Goal: Task Accomplishment & Management: Manage account settings

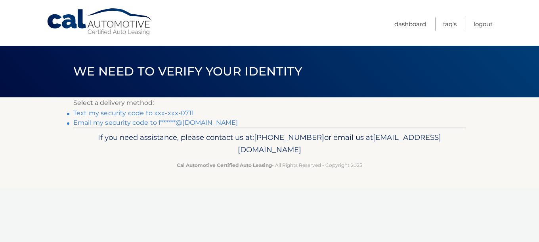
click at [138, 122] on link "Email my security code to f******@yahoo.com" at bounding box center [155, 123] width 165 height 8
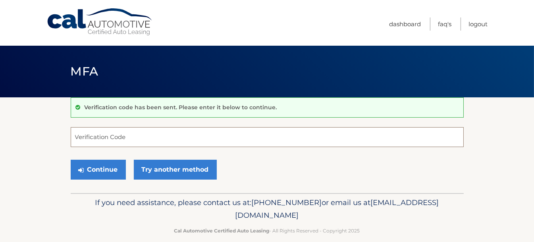
click at [137, 136] on input "Verification Code" at bounding box center [267, 137] width 393 height 20
type input "688876"
click at [71, 159] on button "Continue" at bounding box center [98, 169] width 55 height 20
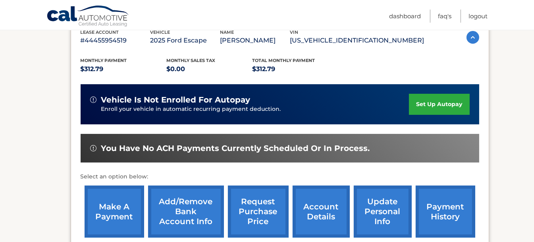
scroll to position [159, 0]
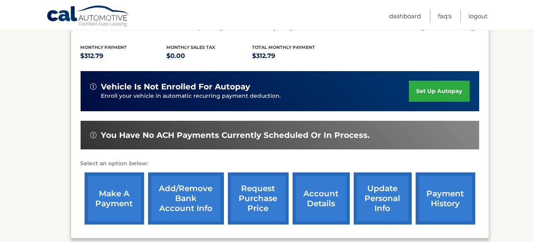
click at [434, 200] on link "payment history" at bounding box center [445, 198] width 60 height 52
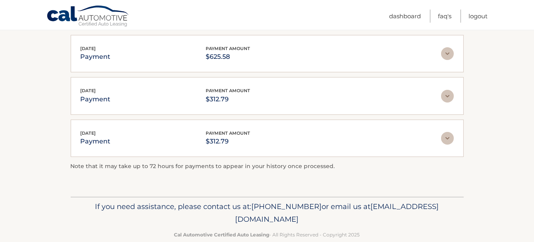
scroll to position [119, 0]
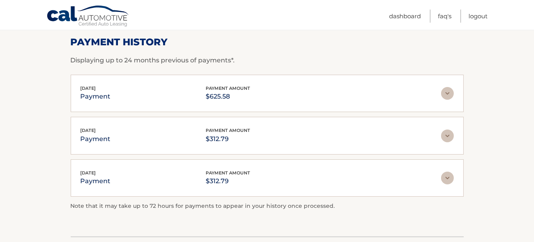
click at [444, 92] on img at bounding box center [447, 93] width 13 height 13
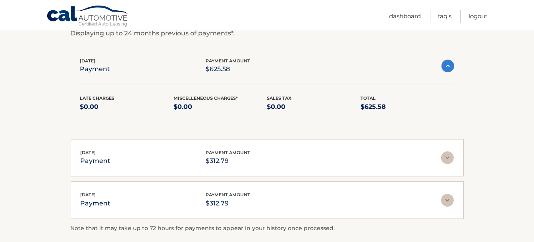
scroll to position [159, 0]
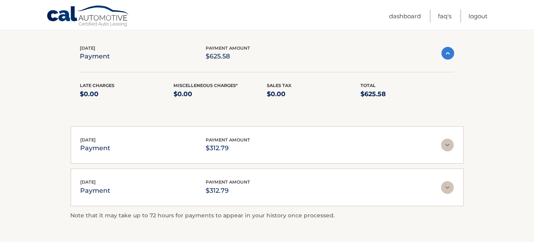
click at [444, 185] on img at bounding box center [447, 187] width 13 height 13
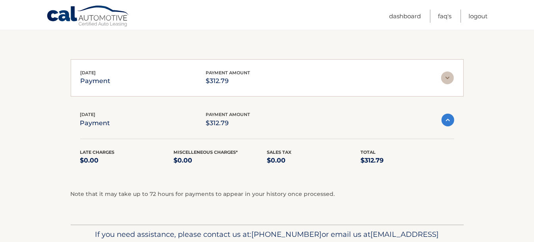
scroll to position [238, 0]
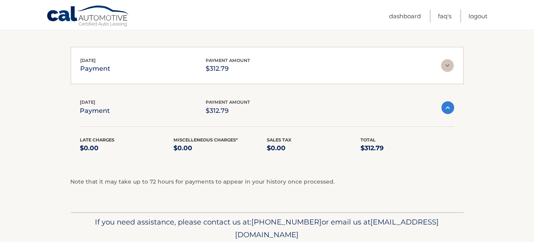
click at [447, 66] on img at bounding box center [447, 65] width 13 height 13
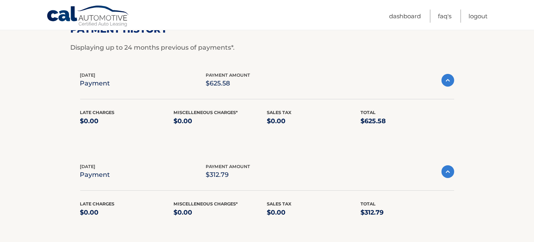
scroll to position [119, 0]
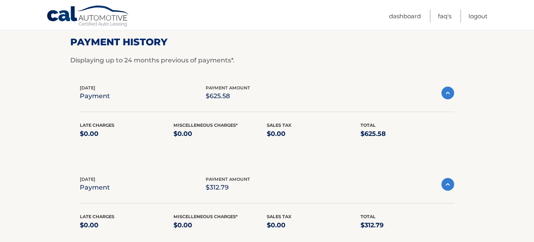
click at [448, 92] on img at bounding box center [447, 92] width 13 height 13
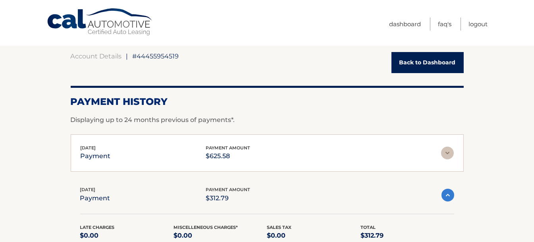
scroll to position [0, 0]
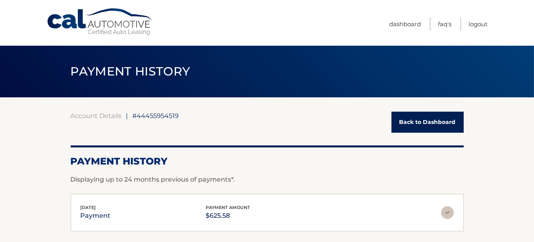
click at [430, 121] on link "Back to Dashboard" at bounding box center [427, 121] width 72 height 21
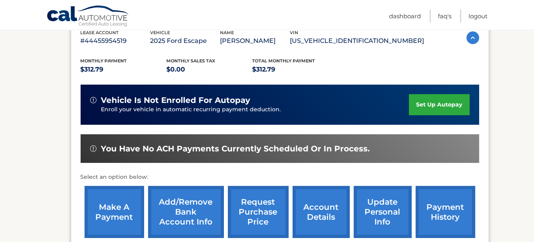
scroll to position [159, 0]
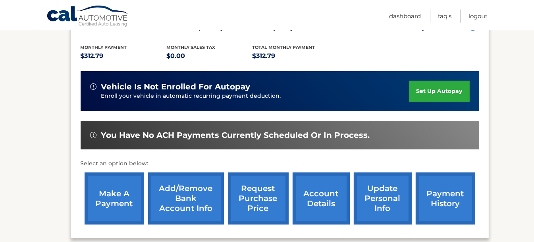
click at [324, 196] on link "account details" at bounding box center [320, 198] width 57 height 52
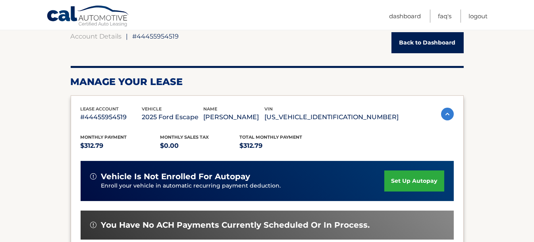
scroll to position [119, 0]
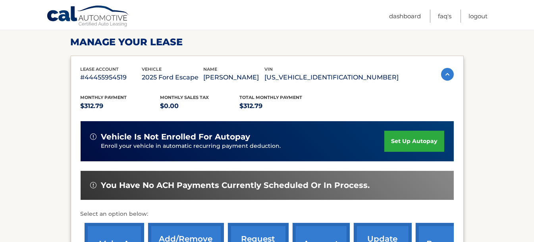
click at [444, 73] on img at bounding box center [447, 74] width 13 height 13
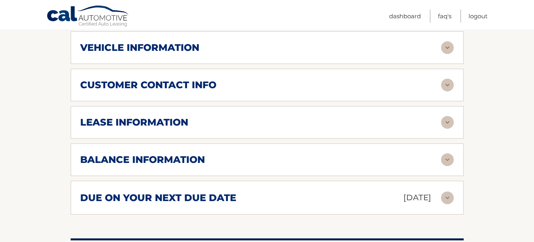
scroll to position [198, 0]
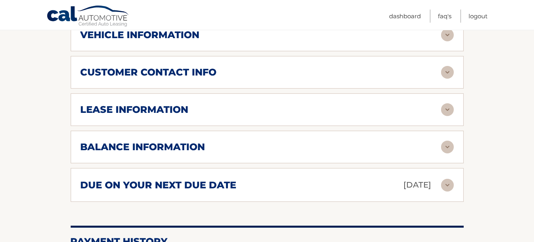
click at [445, 144] on img at bounding box center [447, 146] width 13 height 13
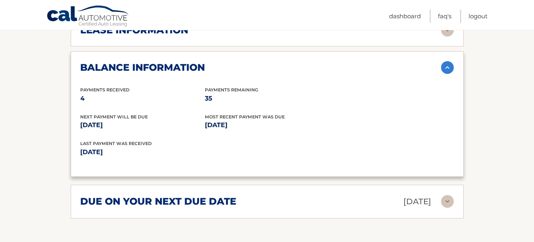
scroll to position [278, 0]
click at [445, 66] on img at bounding box center [447, 67] width 13 height 13
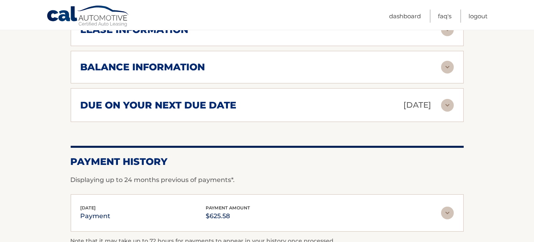
click at [445, 106] on img at bounding box center [447, 105] width 13 height 13
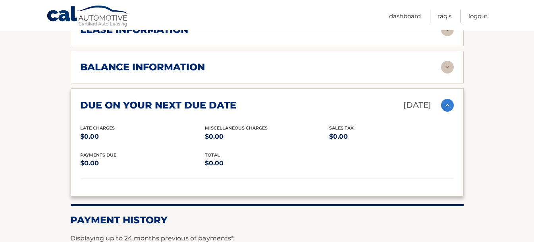
click at [445, 106] on img at bounding box center [447, 105] width 13 height 13
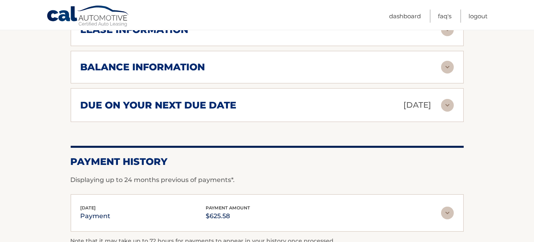
click at [448, 67] on img at bounding box center [447, 67] width 13 height 13
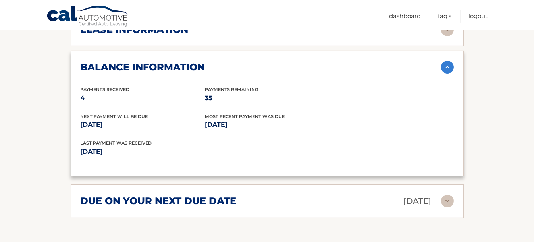
click at [448, 67] on img at bounding box center [447, 67] width 13 height 13
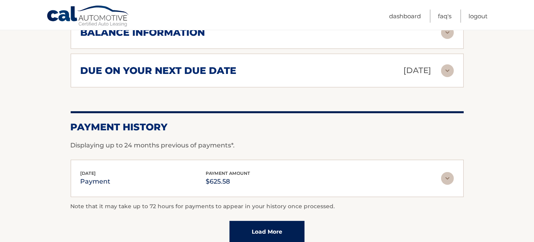
scroll to position [357, 0]
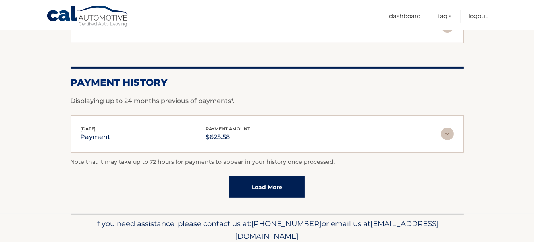
click at [448, 130] on img at bounding box center [447, 133] width 13 height 13
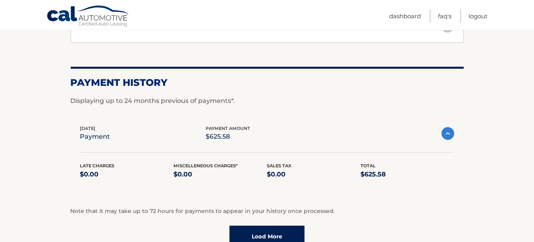
click at [449, 130] on img at bounding box center [447, 133] width 13 height 13
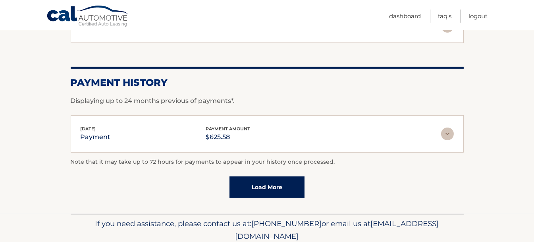
click at [268, 180] on link "Load More" at bounding box center [266, 186] width 75 height 21
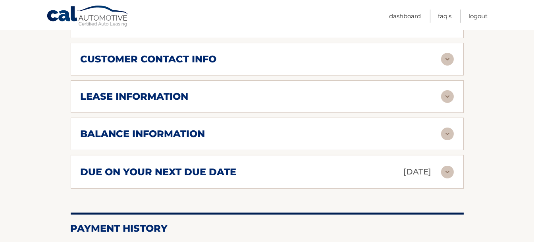
scroll to position [198, 0]
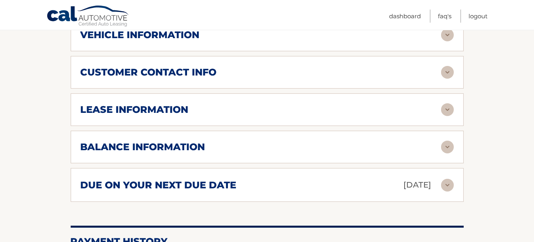
click at [446, 145] on img at bounding box center [447, 146] width 13 height 13
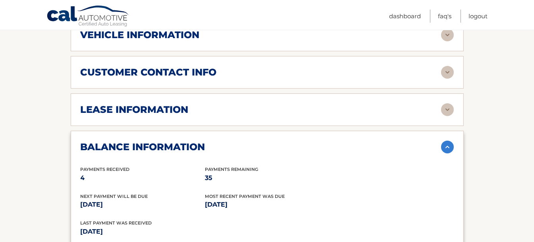
click at [447, 143] on img at bounding box center [447, 146] width 13 height 13
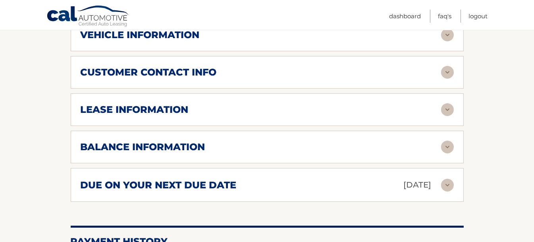
click at [447, 109] on img at bounding box center [447, 109] width 13 height 13
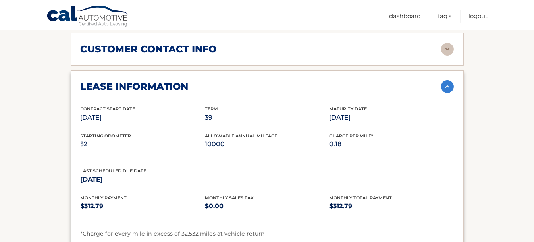
scroll to position [238, 0]
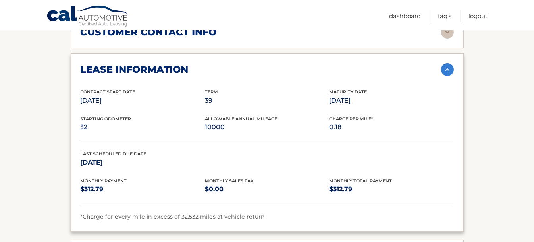
click at [448, 70] on img at bounding box center [447, 69] width 13 height 13
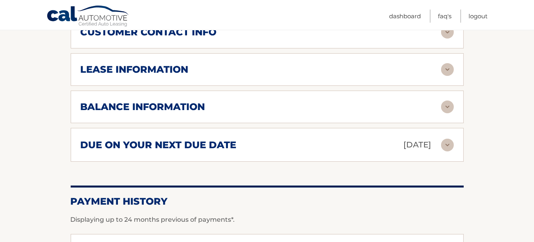
scroll to position [198, 0]
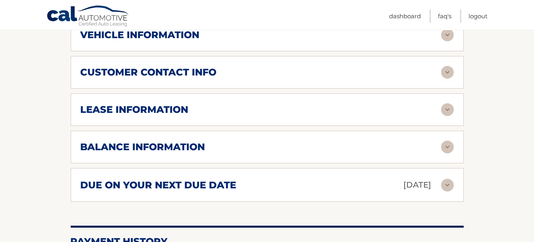
click at [446, 71] on img at bounding box center [447, 72] width 13 height 13
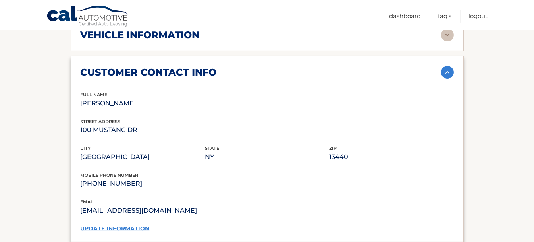
click at [446, 71] on img at bounding box center [447, 72] width 13 height 13
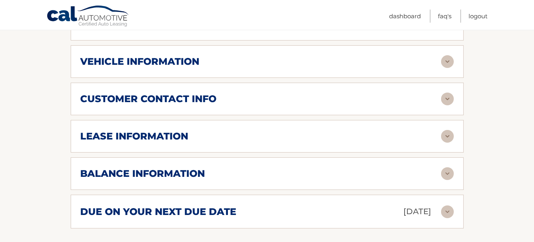
scroll to position [159, 0]
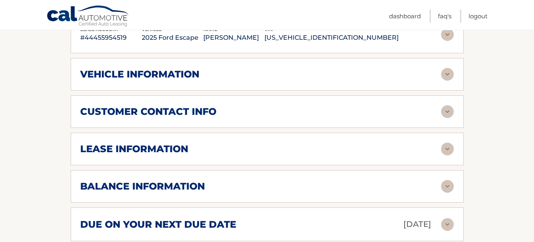
click at [446, 71] on img at bounding box center [447, 74] width 13 height 13
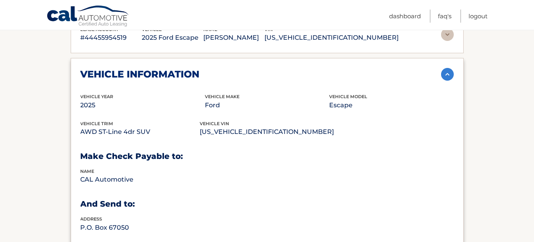
click at [446, 71] on img at bounding box center [447, 74] width 13 height 13
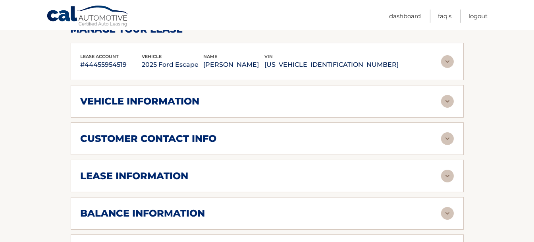
scroll to position [119, 0]
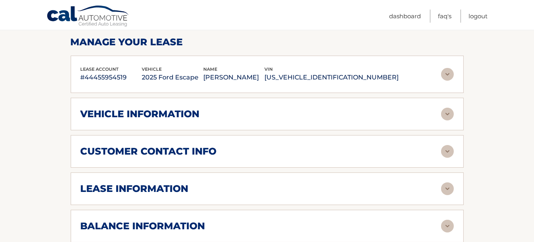
click at [449, 74] on img at bounding box center [447, 74] width 13 height 13
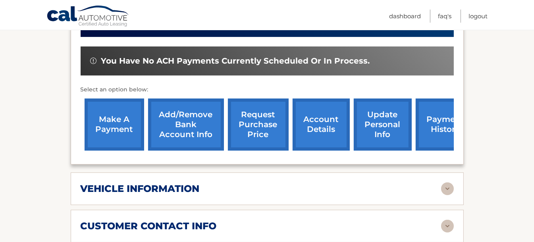
scroll to position [198, 0]
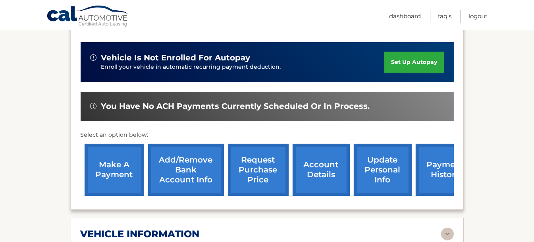
click at [269, 167] on link "request purchase price" at bounding box center [258, 170] width 61 height 52
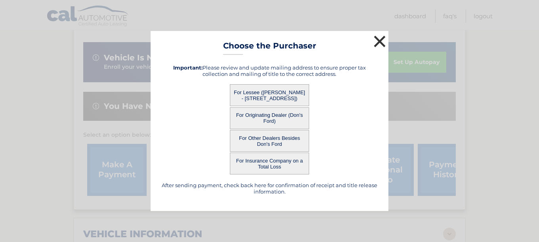
click at [377, 43] on button "×" at bounding box center [380, 41] width 16 height 16
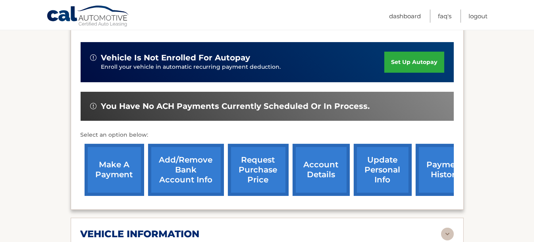
click at [324, 164] on link "account details" at bounding box center [320, 170] width 57 height 52
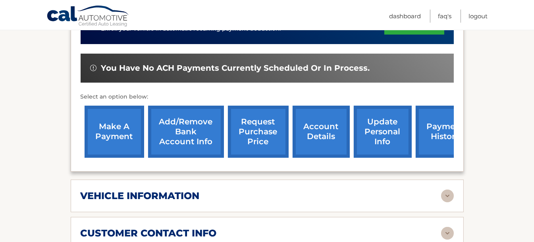
scroll to position [238, 0]
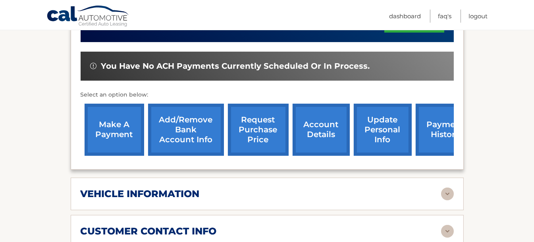
click at [382, 132] on link "update personal info" at bounding box center [382, 130] width 58 height 52
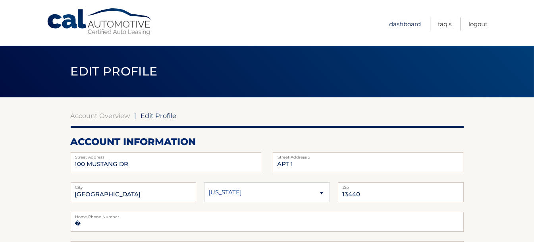
click at [397, 25] on link "Dashboard" at bounding box center [405, 23] width 32 height 13
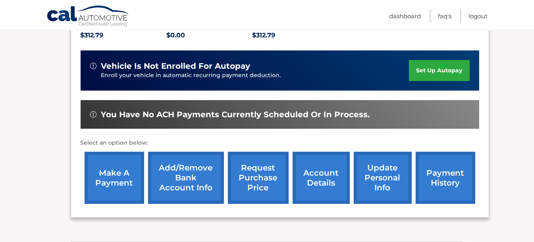
scroll to position [198, 0]
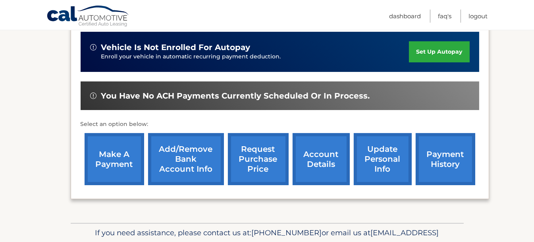
click at [197, 157] on link "Add/Remove bank account info" at bounding box center [186, 159] width 76 height 52
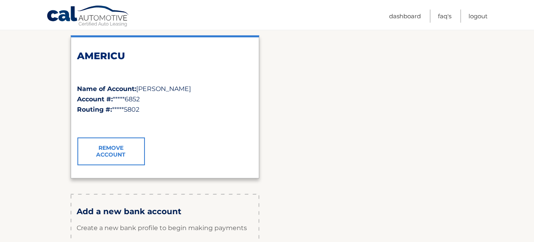
scroll to position [103, 0]
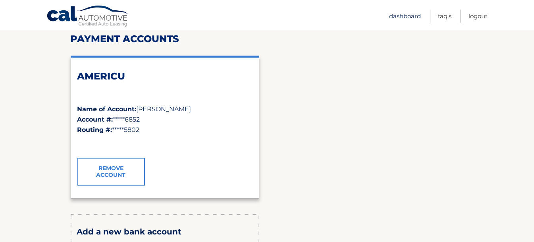
click at [398, 16] on link "Dashboard" at bounding box center [405, 16] width 32 height 13
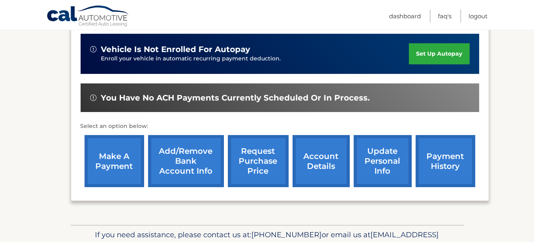
scroll to position [198, 0]
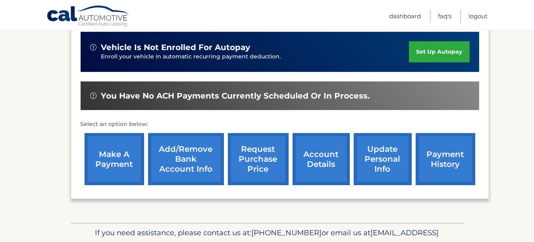
click at [122, 158] on link "make a payment" at bounding box center [114, 159] width 60 height 52
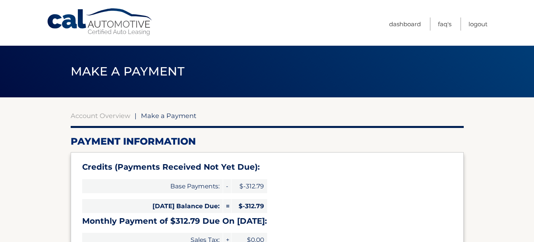
select select "NTQwNGI4YWQtZGFiOS00Nzg3LWIyYTQtNjIxYjZlNWIwZGRj"
click at [474, 25] on link "Logout" at bounding box center [477, 23] width 19 height 13
